Goal: Task Accomplishment & Management: Manage account settings

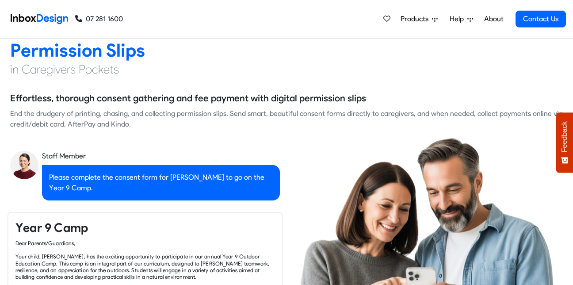
scroll to position [664, 0]
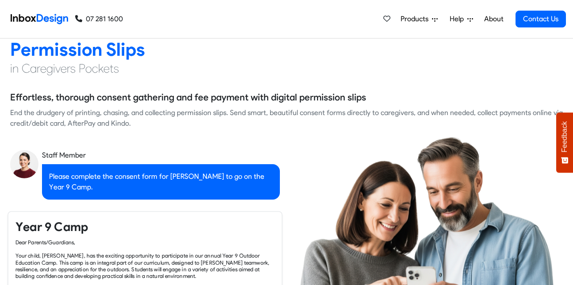
checkbox input "true"
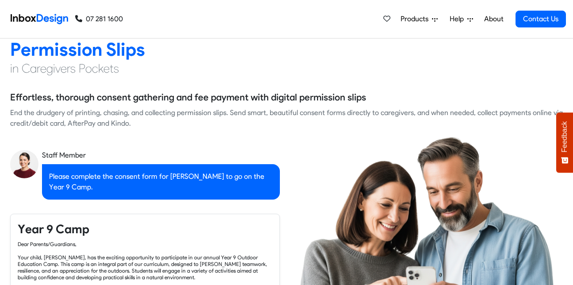
checkbox input "true"
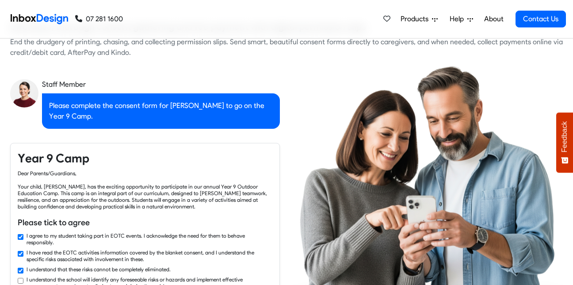
checkbox input "true"
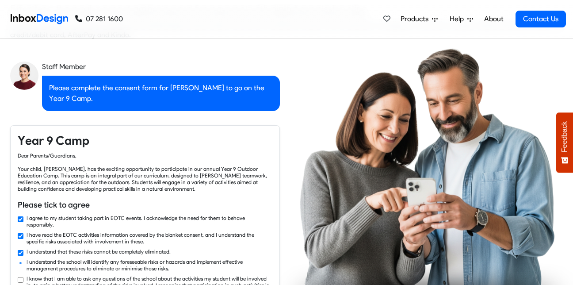
checkbox input "true"
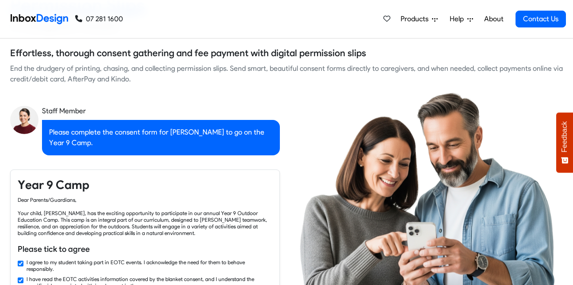
checkbox input "false"
checkbox input "true"
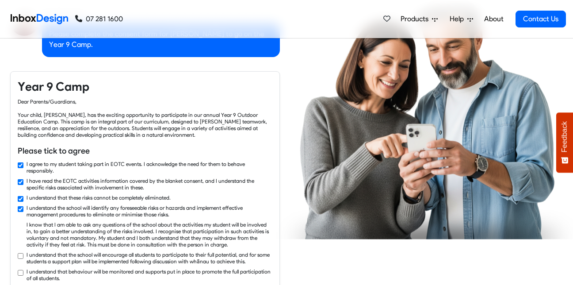
checkbox input "true"
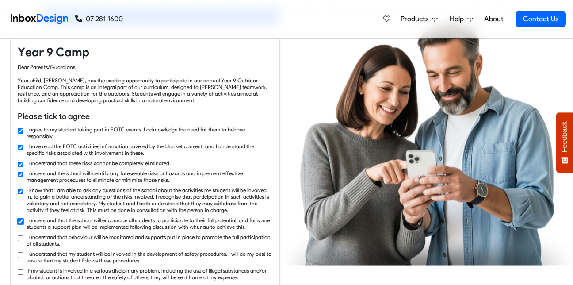
checkbox input "true"
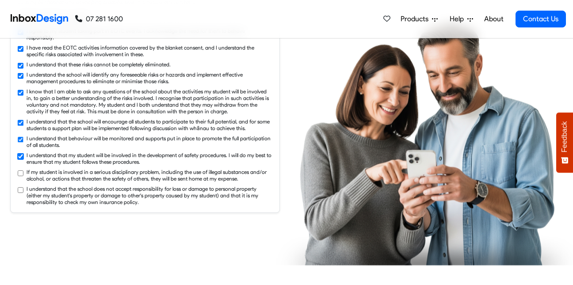
checkbox input "true"
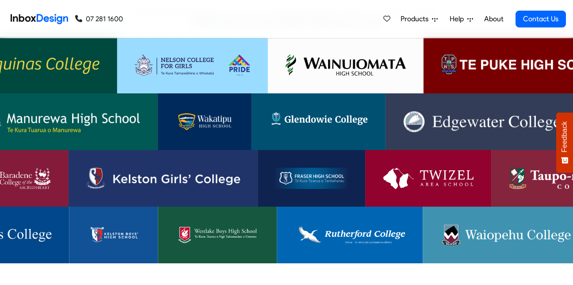
scroll to position [1770, 0]
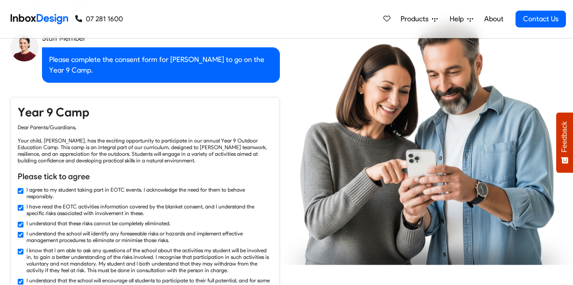
checkbox input "false"
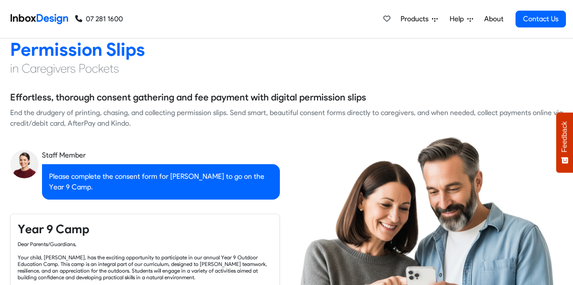
checkbox input "false"
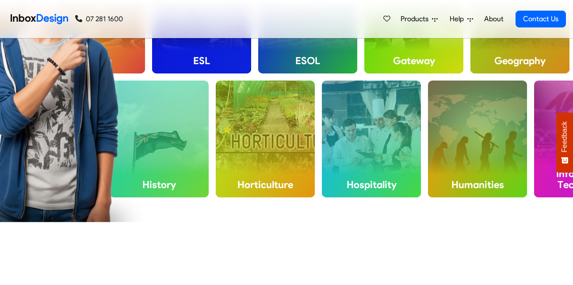
checkbox input "false"
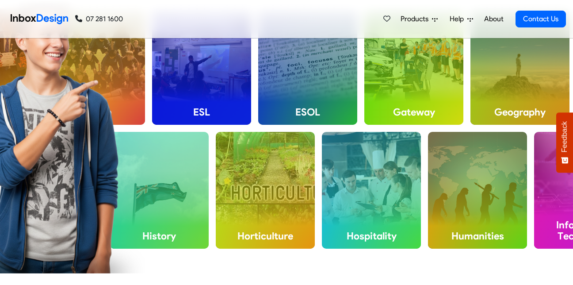
checkbox input "false"
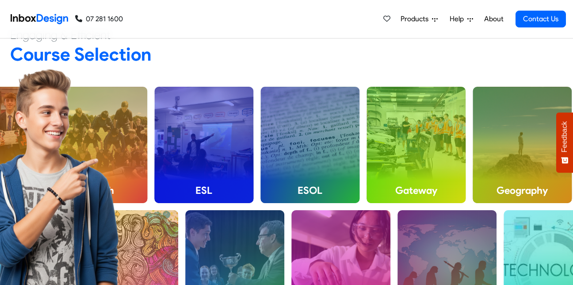
checkbox input "false"
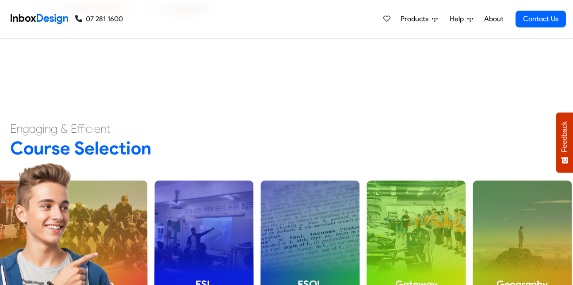
checkbox input "false"
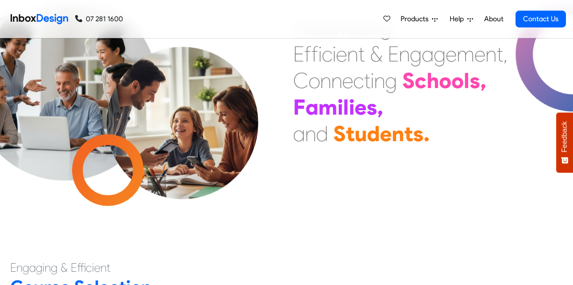
scroll to position [0, 0]
